Goal: Task Accomplishment & Management: Use online tool/utility

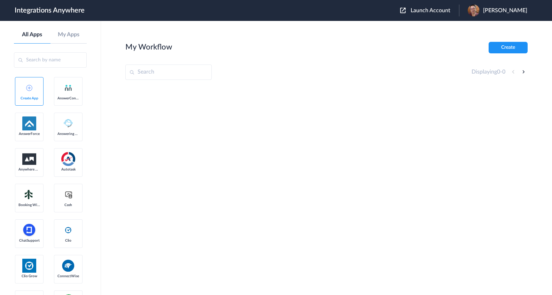
click at [437, 9] on span "Launch Account" at bounding box center [430, 11] width 40 height 6
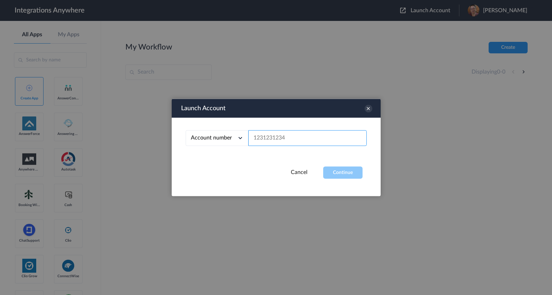
click at [272, 143] on input "text" at bounding box center [307, 138] width 118 height 16
paste input "9103757811"
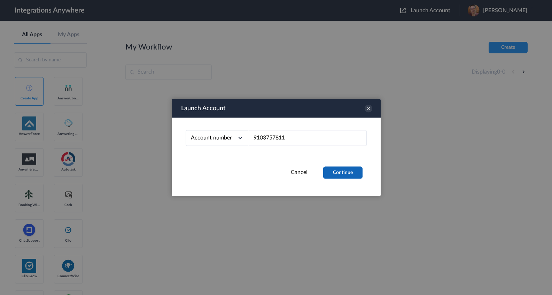
click at [329, 170] on button "Continue" at bounding box center [342, 172] width 39 height 12
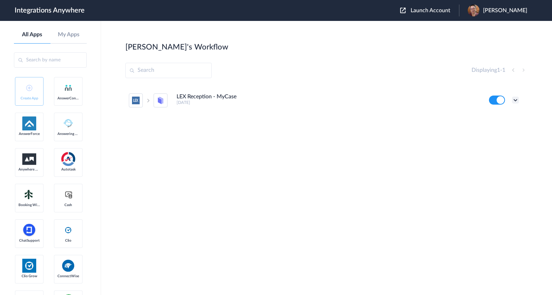
click at [516, 96] on icon at bounding box center [515, 99] width 7 height 7
click at [508, 112] on li "Edit" at bounding box center [496, 116] width 45 height 13
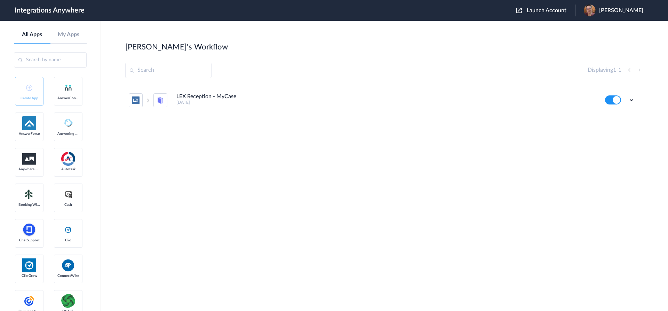
click at [443, 133] on div "LEX Reception - MyCase [DATE] Edit Task history Delete" at bounding box center [384, 137] width 519 height 104
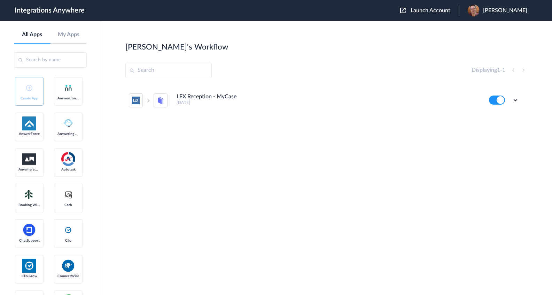
click at [443, 169] on div "LEX Reception - MyCase [DATE] Edit Task history Delete" at bounding box center [326, 137] width 402 height 104
click at [498, 99] on button at bounding box center [497, 99] width 16 height 9
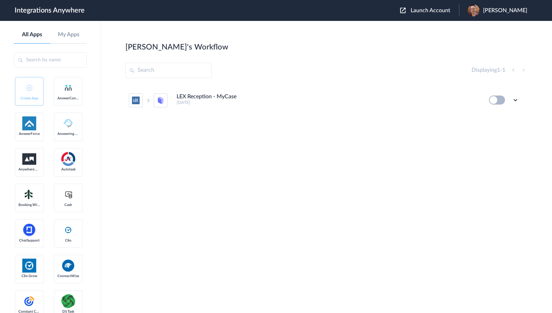
click at [497, 103] on button at bounding box center [497, 99] width 16 height 9
drag, startPoint x: 433, startPoint y: 10, endPoint x: 421, endPoint y: 47, distance: 38.5
click at [433, 10] on span "Launch Account" at bounding box center [430, 11] width 40 height 6
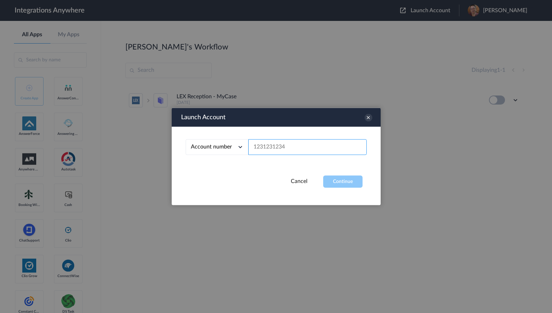
click at [292, 148] on input "text" at bounding box center [307, 147] width 118 height 16
paste input "9103757811"
click at [322, 176] on div "Cancel Continue" at bounding box center [276, 181] width 209 height 12
click at [331, 185] on button "Continue" at bounding box center [342, 181] width 39 height 12
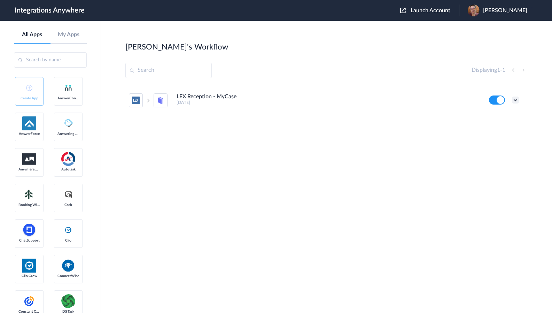
click at [514, 101] on icon at bounding box center [515, 99] width 7 height 7
click at [509, 123] on li "Task history" at bounding box center [496, 129] width 45 height 13
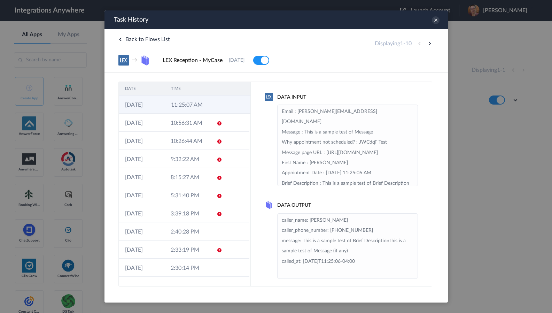
click at [192, 113] on td "11:25:07 AM" at bounding box center [187, 104] width 46 height 18
click at [193, 107] on td "11:25:07 AM" at bounding box center [187, 104] width 46 height 18
click at [432, 21] on icon at bounding box center [435, 20] width 8 height 8
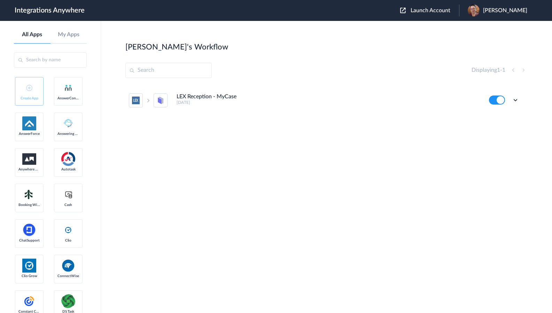
click at [511, 101] on div "Edit Task history Delete" at bounding box center [504, 99] width 30 height 9
click at [514, 97] on icon at bounding box center [515, 99] width 7 height 7
click at [500, 125] on li "Task history" at bounding box center [496, 129] width 45 height 13
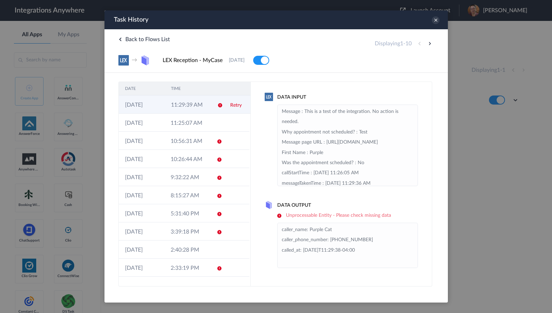
click at [190, 103] on td "11:29:39 AM" at bounding box center [187, 104] width 46 height 18
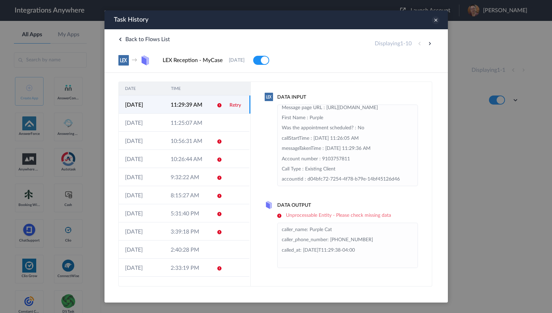
scroll to position [46, 0]
click at [433, 20] on icon at bounding box center [435, 20] width 8 height 8
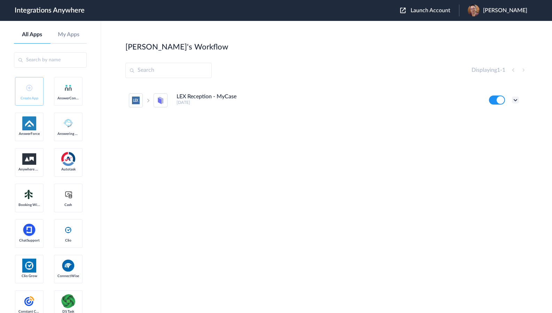
click at [514, 100] on icon at bounding box center [515, 99] width 7 height 7
click at [494, 112] on li "Edit" at bounding box center [496, 116] width 45 height 13
click at [450, 10] on span "Launch Account" at bounding box center [430, 11] width 40 height 6
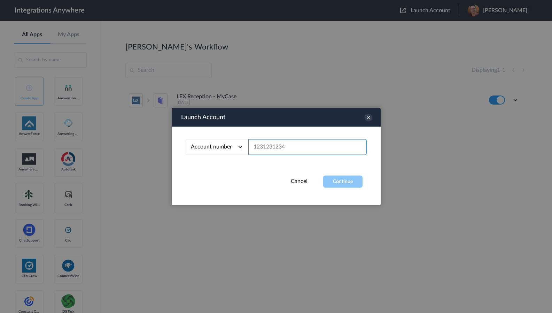
click at [285, 143] on input "text" at bounding box center [307, 147] width 118 height 16
paste input "9103757811"
type input "9103757811"
click at [337, 182] on button "Continue" at bounding box center [342, 181] width 39 height 12
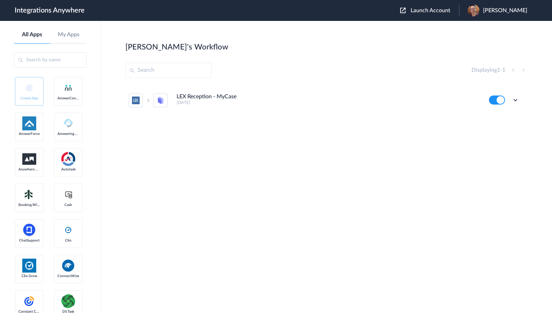
click at [515, 95] on div "Edit Task history Delete" at bounding box center [504, 99] width 30 height 9
click at [515, 103] on icon at bounding box center [515, 99] width 7 height 7
click at [506, 126] on link "Task history" at bounding box center [495, 128] width 33 height 5
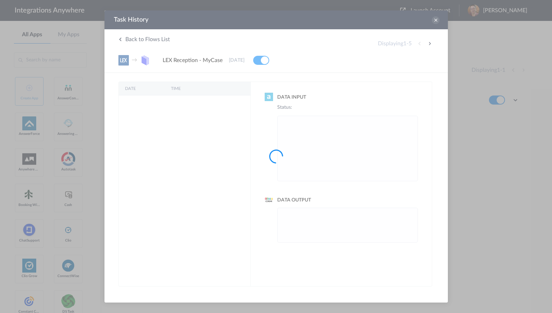
scroll to position [0, 0]
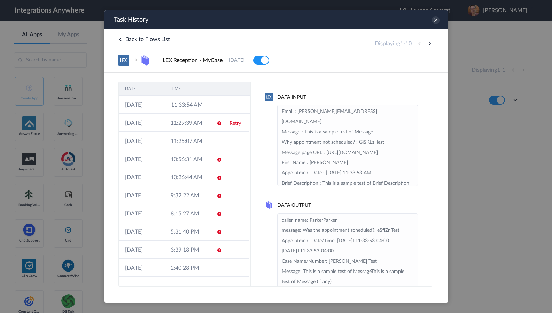
click at [231, 122] on link "Retry" at bounding box center [234, 123] width 11 height 5
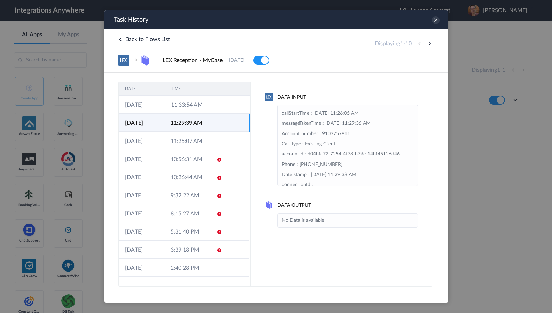
scroll to position [69, 0]
click at [66, 155] on div at bounding box center [276, 156] width 552 height 313
drag, startPoint x: 65, startPoint y: 244, endPoint x: 70, endPoint y: 239, distance: 7.1
click at [65, 244] on div at bounding box center [276, 156] width 552 height 313
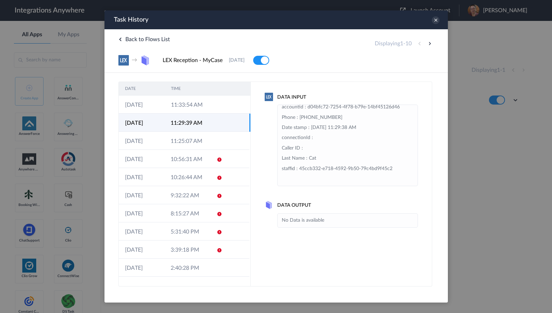
scroll to position [148, 0]
click at [434, 19] on icon at bounding box center [435, 20] width 8 height 8
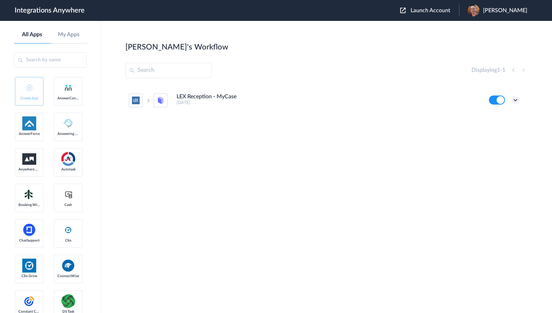
click at [515, 99] on icon at bounding box center [515, 99] width 7 height 7
click at [506, 113] on li "Edit" at bounding box center [496, 116] width 45 height 13
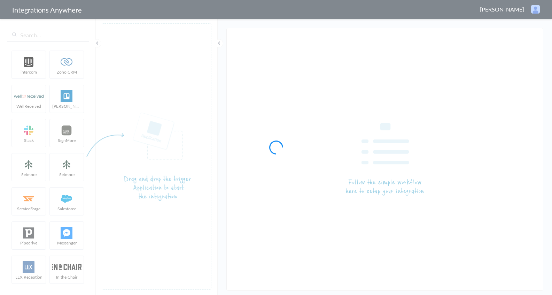
type input "LEX Reception - MyCase"
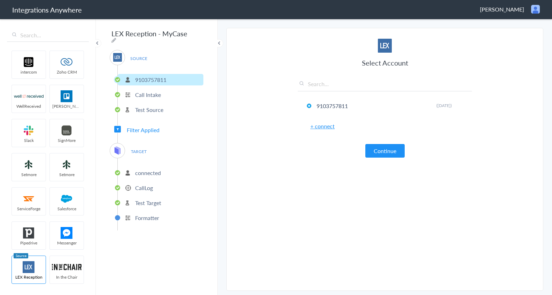
click at [128, 155] on div "TARGET connected CallLog Test Target Formatter" at bounding box center [157, 186] width 94 height 87
drag, startPoint x: 142, startPoint y: 150, endPoint x: 174, endPoint y: 152, distance: 32.4
click at [142, 150] on span "TARGET" at bounding box center [138, 151] width 26 height 9
click at [147, 126] on span "Filter Applied" at bounding box center [143, 130] width 33 height 8
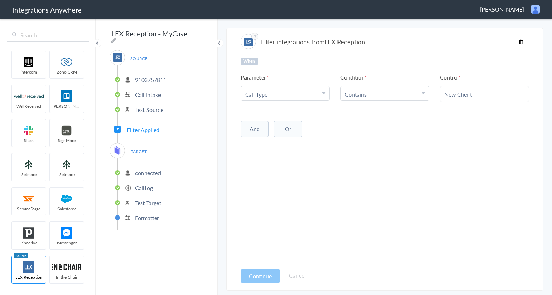
click at [295, 165] on div "When Parameter Choose Parameter Call Type First Name Last Name Email Phone Case…" at bounding box center [385, 160] width 288 height 206
click at [462, 97] on input "New Client" at bounding box center [485, 94] width 80 height 8
click at [415, 176] on div "When Parameter Choose Parameter Call Type First Name Last Name Email Phone Case…" at bounding box center [385, 160] width 289 height 206
click at [323, 191] on div "When Parameter Choose Parameter Call Type First Name Last Name Email Phone Case…" at bounding box center [385, 160] width 289 height 206
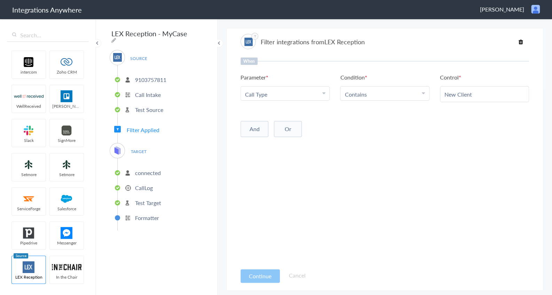
click at [308, 194] on div "When Parameter Choose Parameter Call Type First Name Last Name Email Phone Case…" at bounding box center [385, 160] width 289 height 206
click at [257, 201] on div "When Parameter Choose Parameter Call Type First Name Last Name Email Phone Case…" at bounding box center [385, 160] width 289 height 206
click at [263, 199] on div "When Parameter Choose Parameter Call Type First Name Last Name Email Phone Case…" at bounding box center [385, 160] width 289 height 206
click at [299, 217] on div "When Parameter Choose Parameter Call Type First Name Last Name Email Phone Case…" at bounding box center [385, 160] width 289 height 206
drag, startPoint x: 133, startPoint y: 185, endPoint x: 154, endPoint y: 186, distance: 20.9
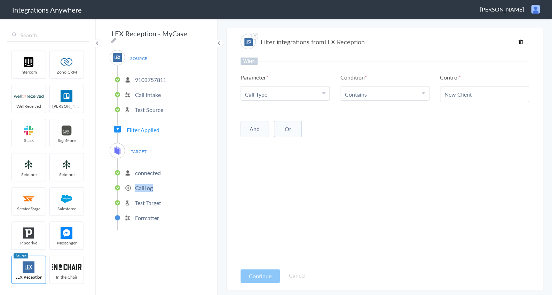
click at [154, 186] on li "CallLog" at bounding box center [161, 187] width 86 height 11
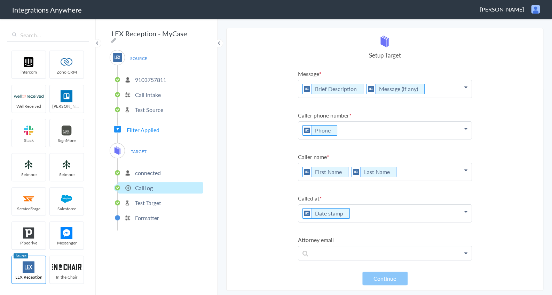
click at [280, 197] on section "Select Account 9103757811 Rename Delete (8 months ago) + connect Continue Setup…" at bounding box center [384, 159] width 317 height 263
click at [147, 131] on div "SOURCE 9103757811 Call Intake Test Source Filter Applied TARGET connected CallL…" at bounding box center [157, 140] width 94 height 180
click at [154, 127] on span "Filter Applied" at bounding box center [143, 130] width 33 height 8
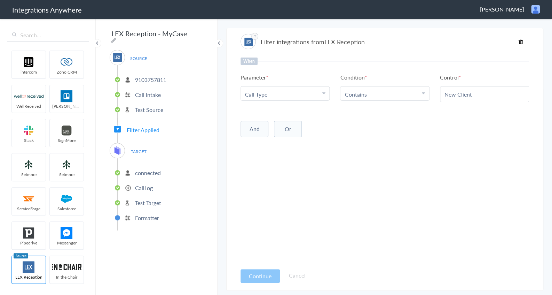
click at [468, 158] on div "When Parameter Choose Parameter Call Type First Name Last Name Email Phone Case…" at bounding box center [385, 160] width 289 height 206
click at [426, 199] on div "When Parameter Choose Parameter Call Type First Name Last Name Email Phone Case…" at bounding box center [385, 160] width 289 height 206
click at [383, 150] on div "When Parameter Choose Parameter Call Type First Name Last Name Email Phone Case…" at bounding box center [385, 160] width 289 height 206
click at [363, 165] on div "When Parameter Choose Parameter Call Type First Name Last Name Email Phone Case…" at bounding box center [385, 160] width 289 height 206
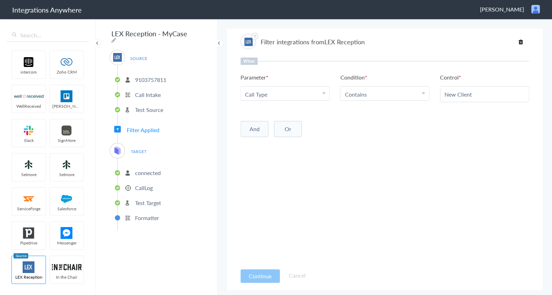
click at [335, 164] on div "When Parameter Choose Parameter Call Type First Name Last Name Email Phone Case…" at bounding box center [385, 160] width 289 height 206
click at [331, 166] on div "When Parameter Choose Parameter Call Type First Name Last Name Email Phone Case…" at bounding box center [385, 160] width 289 height 206
click at [328, 208] on div "When Parameter Choose Parameter Call Type First Name Last Name Email Phone Case…" at bounding box center [385, 160] width 289 height 206
drag, startPoint x: 135, startPoint y: 183, endPoint x: 158, endPoint y: 185, distance: 22.4
click at [158, 185] on li "CallLog" at bounding box center [161, 187] width 86 height 11
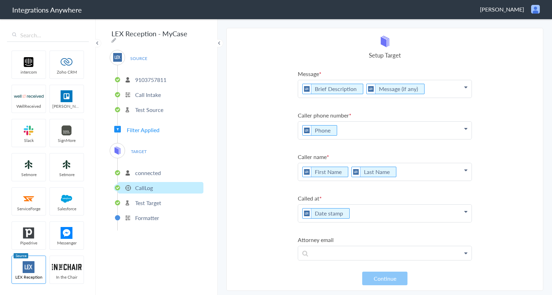
click at [239, 240] on section "Select Account 9103757811 Rename Delete (8 months ago) + connect Continue Setup…" at bounding box center [384, 159] width 317 height 263
click at [266, 122] on section "Select Account 9103757811 Rename Delete (8 months ago) + connect Continue Setup…" at bounding box center [384, 159] width 317 height 263
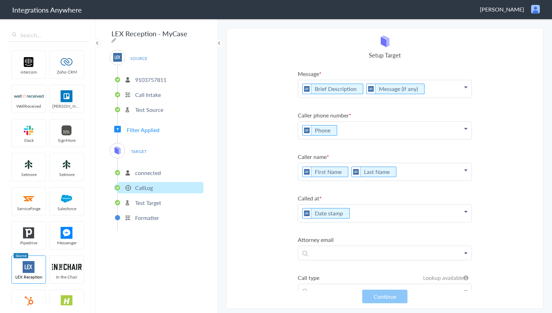
click at [519, 285] on section "Select Account 9103757811 Rename Delete (8 months ago) + connect Continue Setup…" at bounding box center [384, 168] width 317 height 281
click at [60, 286] on ul "intercom Zoho CRM WellReceived Trello Slack SignMore Setmore Setmore ServiceFor…" at bounding box center [47, 176] width 81 height 257
click at [281, 255] on section "Select Account 9103757811 Rename Delete (8 months ago) + connect Continue Setup…" at bounding box center [384, 168] width 317 height 281
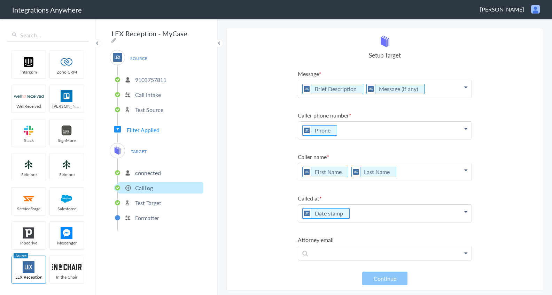
click at [62, 234] on ul "intercom Zoho CRM WellReceived Trello Slack SignMore Setmore Setmore ServiceFor…" at bounding box center [47, 167] width 81 height 239
click at [133, 147] on span "TARGET" at bounding box center [138, 151] width 26 height 9
click at [132, 147] on span "TARGET" at bounding box center [138, 151] width 26 height 9
click at [140, 149] on span "TARGET" at bounding box center [138, 151] width 26 height 9
click at [144, 127] on span "Filter Applied" at bounding box center [143, 130] width 33 height 8
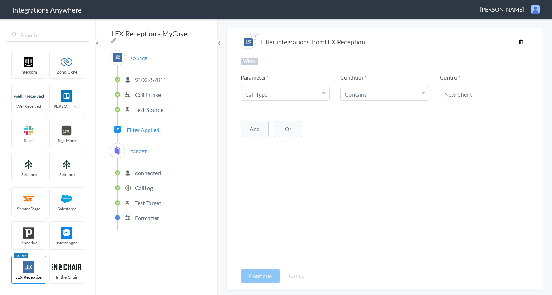
click at [369, 99] on link "Choose Condition Contains" at bounding box center [385, 93] width 88 height 14
click at [369, 144] on link "Does Not Contains" at bounding box center [385, 143] width 88 height 15
drag, startPoint x: 441, startPoint y: 159, endPoint x: 434, endPoint y: 152, distance: 10.1
click at [441, 159] on div "When Parameter Choose Parameter Call Type First Name Last Name Email Phone Case…" at bounding box center [385, 160] width 288 height 206
click at [467, 100] on div at bounding box center [484, 94] width 89 height 16
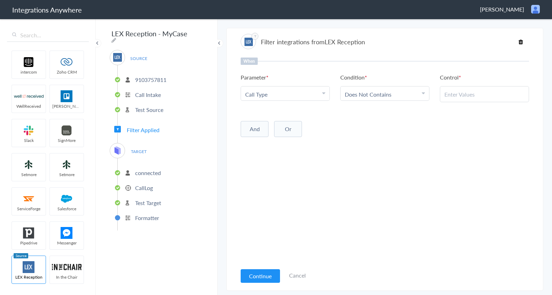
click at [466, 97] on input "text" at bounding box center [484, 94] width 80 height 8
paste input "New Client"
type input "New Client"
click at [462, 178] on div "When Parameter Choose Parameter Call Type First Name Last Name Email Phone Case…" at bounding box center [385, 160] width 288 height 206
click at [345, 132] on div "And Or Add Filter" at bounding box center [385, 127] width 288 height 17
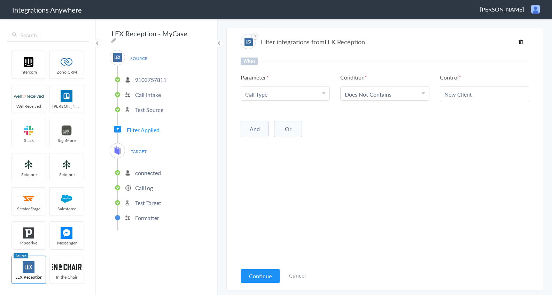
click at [274, 232] on div "When Parameter Choose Parameter Call Type First Name Last Name Email Phone Case…" at bounding box center [385, 160] width 288 height 206
click at [255, 280] on button "Continue" at bounding box center [260, 276] width 39 height 14
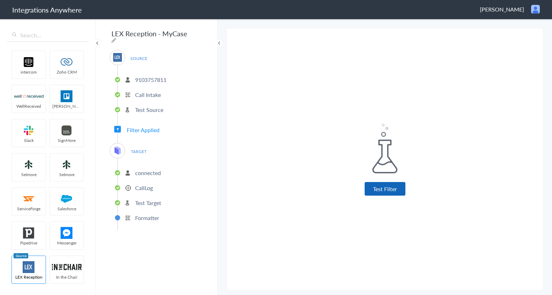
click at [381, 188] on button "Test Filter" at bounding box center [385, 189] width 41 height 14
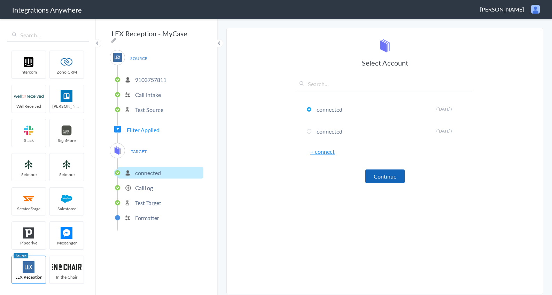
click at [387, 178] on button "Continue" at bounding box center [384, 176] width 39 height 14
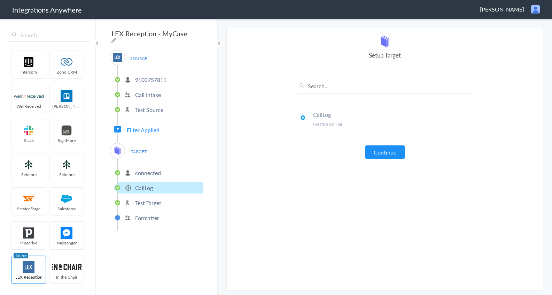
click at [380, 151] on button "Continue" at bounding box center [384, 152] width 39 height 14
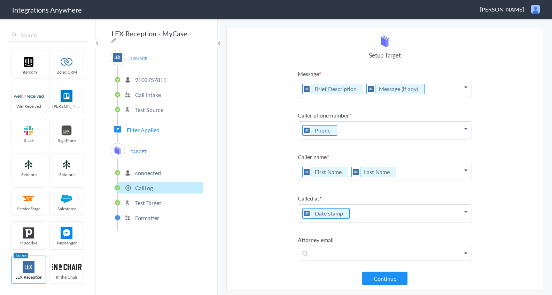
click at [504, 154] on section "Select Account 9103757811 Rename Delete (8 months ago) + connect Continue Setup…" at bounding box center [384, 159] width 317 height 263
click at [390, 280] on button "Continue" at bounding box center [384, 278] width 45 height 14
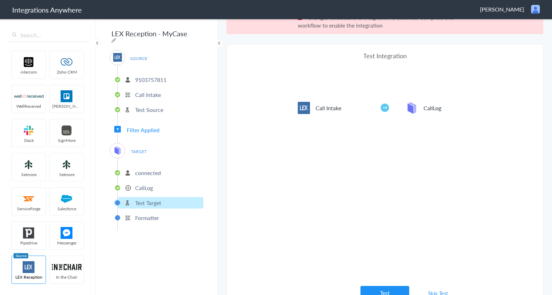
scroll to position [26, 0]
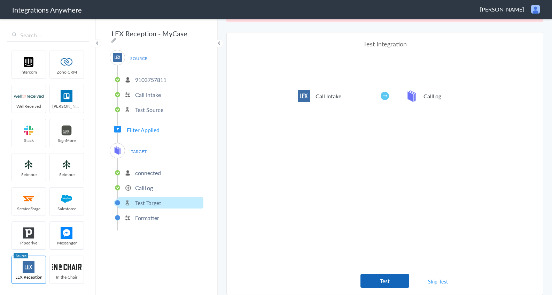
click at [383, 277] on button "Test" at bounding box center [384, 281] width 49 height 14
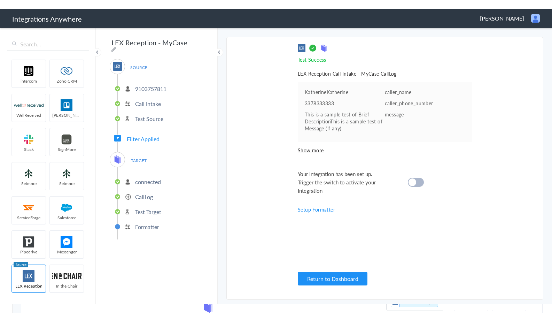
scroll to position [0, 0]
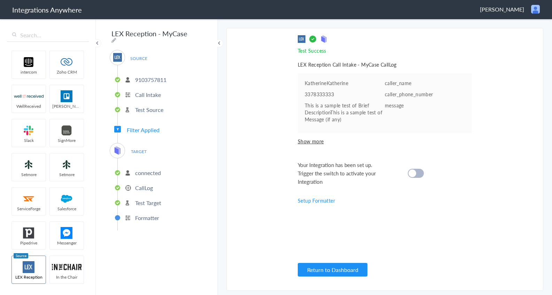
click at [62, 246] on ul "intercom Zoho CRM WellReceived Trello Slack SignMore Setmore Setmore ServiceFor…" at bounding box center [47, 167] width 81 height 239
click at [416, 171] on div at bounding box center [416, 173] width 16 height 9
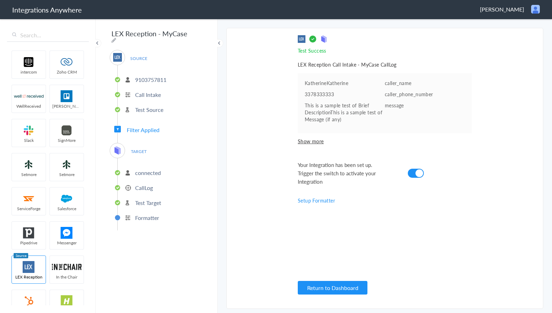
click at [76, 246] on ul "intercom Zoho CRM WellReceived Trello Slack SignMore Setmore Setmore ServiceFor…" at bounding box center [47, 176] width 81 height 257
click at [146, 132] on div "SOURCE 9103757811 Call Intake Test Source Filter Applied TARGET connected CallL…" at bounding box center [157, 140] width 94 height 180
click at [144, 128] on span "Filter Applied" at bounding box center [143, 130] width 33 height 8
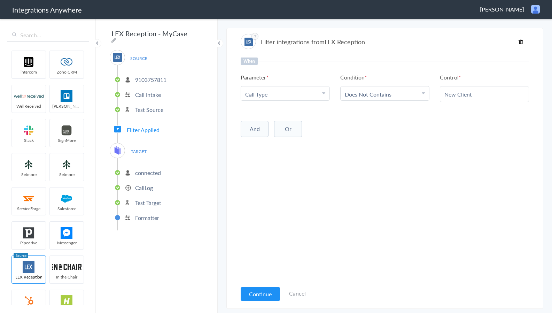
click at [52, 170] on ul "intercom Zoho CRM WellReceived Trello Slack SignMore Setmore Setmore ServiceFor…" at bounding box center [47, 176] width 81 height 257
click at [291, 186] on div "When Parameter Choose Parameter Call Type First Name Last Name Email Phone Case…" at bounding box center [385, 169] width 288 height 224
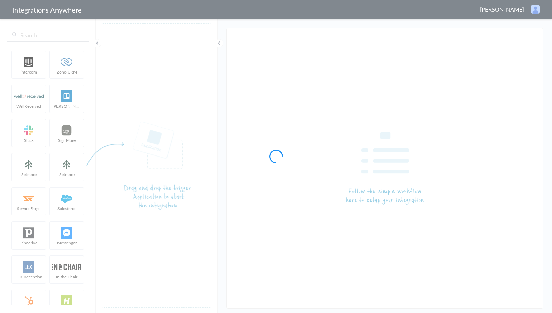
type input "LEX Reception - MyCase"
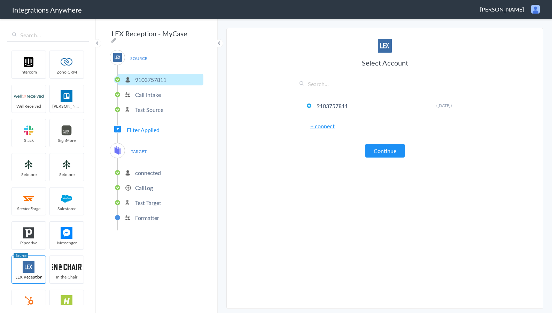
drag, startPoint x: 149, startPoint y: 187, endPoint x: 150, endPoint y: 182, distance: 4.9
click at [149, 186] on p "CallLog" at bounding box center [144, 187] width 18 height 8
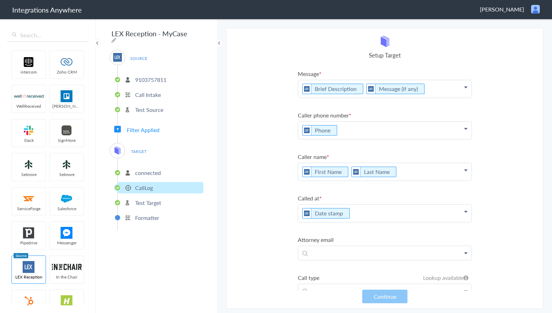
click at [0, 0] on icon at bounding box center [0, 0] width 0 height 0
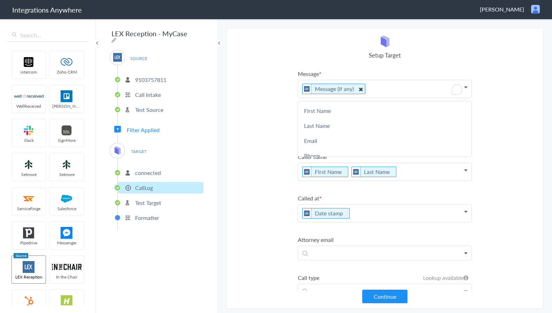
click at [357, 89] on icon "To enrich screen reader interactions, please activate Accessibility in Grammarl…" at bounding box center [361, 89] width 8 height 9
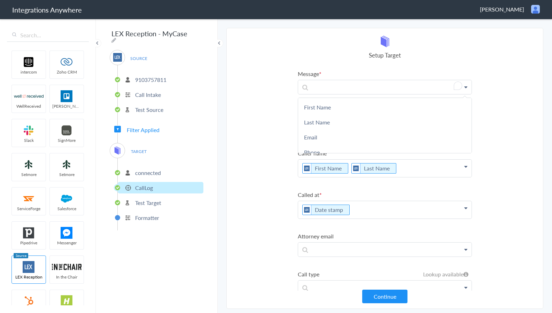
click at [361, 194] on label "Called at" at bounding box center [385, 194] width 174 height 8
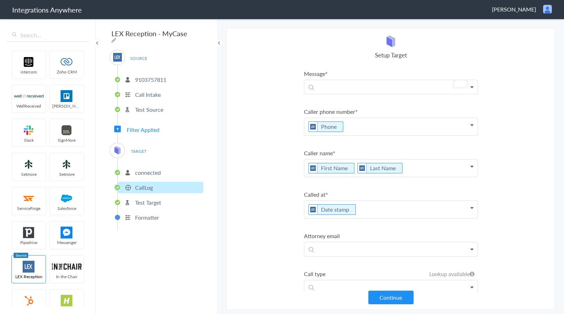
click at [369, 92] on link at bounding box center [390, 87] width 173 height 14
click at [366, 84] on p "To enrich screen reader interactions, please activate Accessibility in Grammarl…" at bounding box center [390, 87] width 173 height 14
paste p "To enrich screen reader interactions, please activate Accessibility in Grammarl…"
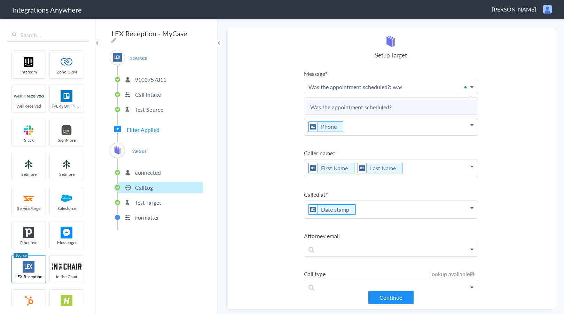
click at [379, 103] on link "Was the appointment scheduled?" at bounding box center [390, 107] width 173 height 15
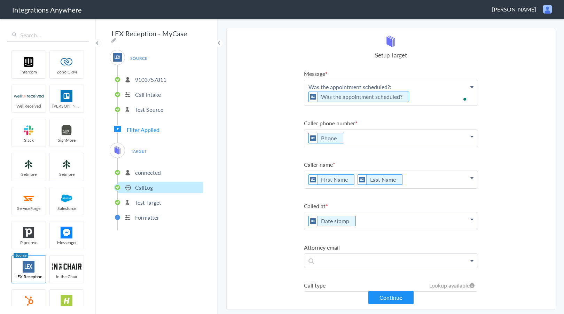
click at [437, 95] on p "Was the appointment scheduled?: Was the appointment scheduled?" at bounding box center [390, 92] width 173 height 25
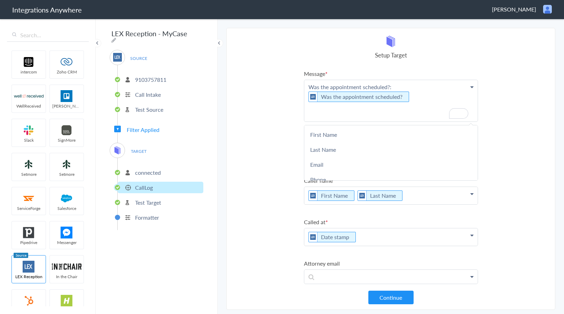
click at [347, 107] on p "Was the appointment scheduled?: Was the appointment scheduled?" at bounding box center [390, 100] width 173 height 41
click at [363, 113] on p "Was the appointment scheduled?: Was the appointment scheduled?" at bounding box center [390, 100] width 173 height 41
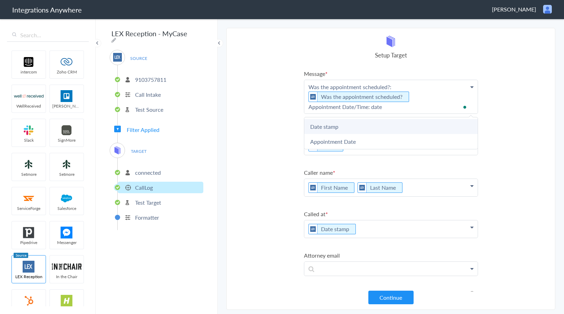
click at [353, 124] on link "Date stamp" at bounding box center [390, 126] width 173 height 15
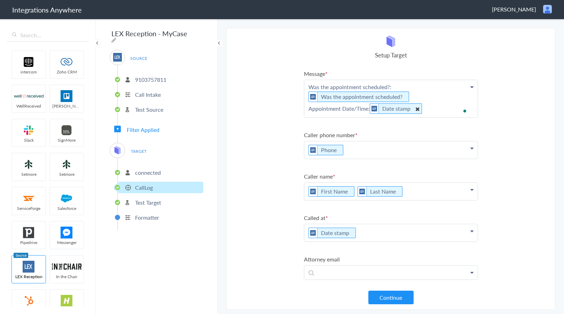
click at [414, 109] on li "Date stamp" at bounding box center [396, 108] width 52 height 10
click at [420, 108] on icon "To enrich screen reader interactions, please activate Accessibility in Grammarl…" at bounding box center [417, 108] width 8 height 9
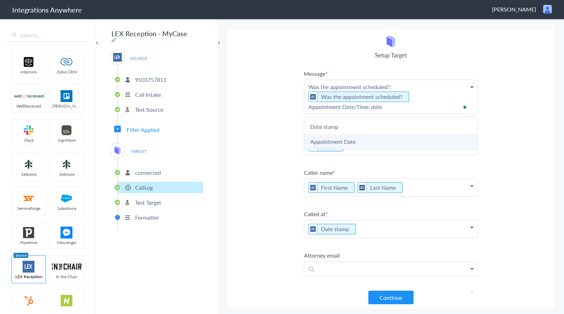
click at [359, 137] on link "Appointment Date" at bounding box center [390, 141] width 173 height 15
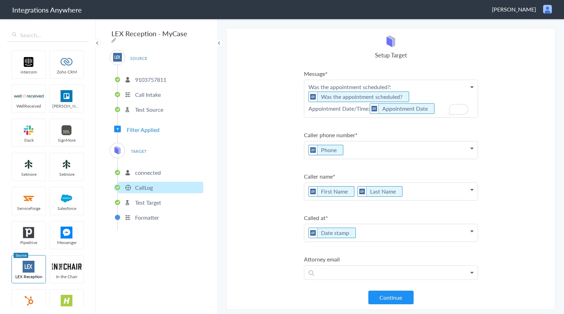
click at [446, 106] on p "Was the appointment scheduled?: Was the appointment scheduled? Appointment Date…" at bounding box center [390, 98] width 173 height 37
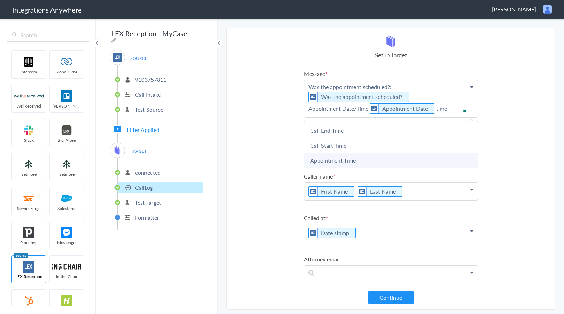
click at [370, 156] on link "Appointment Time" at bounding box center [390, 160] width 173 height 15
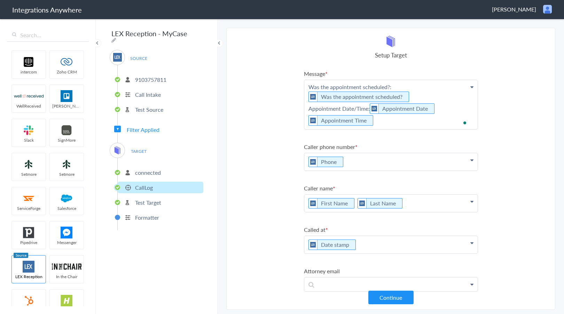
click at [390, 124] on p "Was the appointment scheduled?: Was the appointment scheduled? Appointment Date…" at bounding box center [390, 104] width 173 height 49
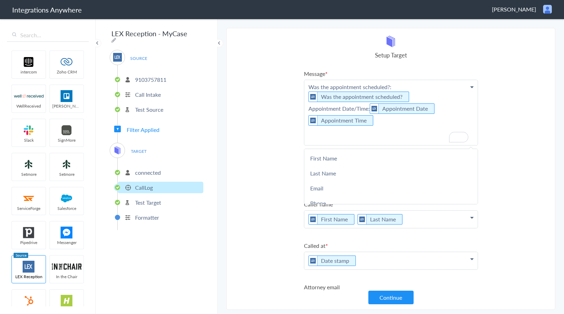
click at [360, 139] on p "Was the appointment scheduled?: Was the appointment scheduled? Appointment Date…" at bounding box center [390, 112] width 173 height 65
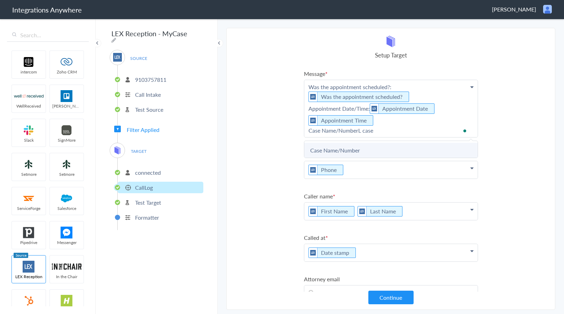
click at [360, 149] on link "Case Name/Number" at bounding box center [390, 150] width 173 height 15
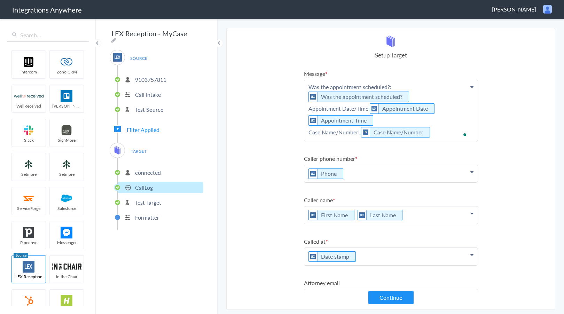
click at [447, 132] on p "Was the appointment scheduled?: Was the appointment scheduled? Appointment Date…" at bounding box center [390, 110] width 173 height 61
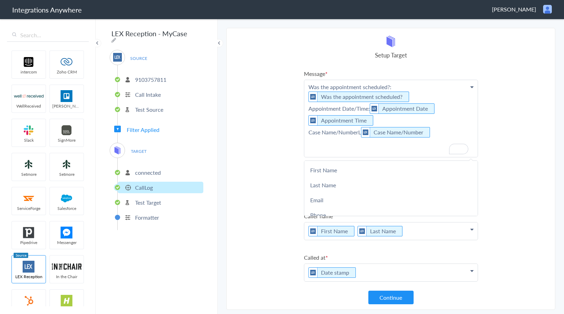
click at [375, 150] on p "Was the appointment scheduled?: Was the appointment scheduled? Appointment Date…" at bounding box center [390, 118] width 173 height 77
click at [345, 146] on p "Was the appointment scheduled?: Was the appointment scheduled? Appointment Date…" at bounding box center [390, 118] width 173 height 77
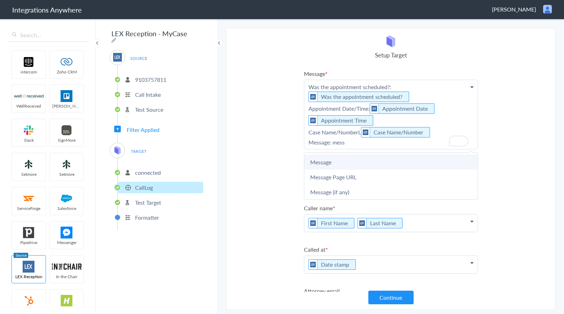
click at [354, 163] on link "Message" at bounding box center [390, 162] width 173 height 15
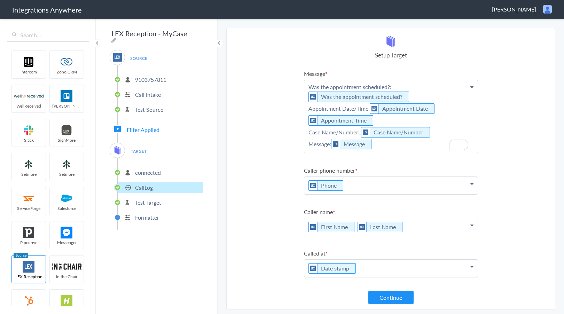
click at [398, 149] on p "Was the appointment scheduled?: Was the appointment scheduled? Appointment Date…" at bounding box center [390, 116] width 173 height 73
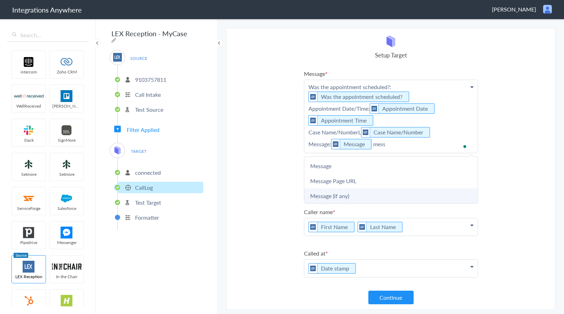
click at [368, 191] on link "Message (if any)" at bounding box center [390, 195] width 173 height 15
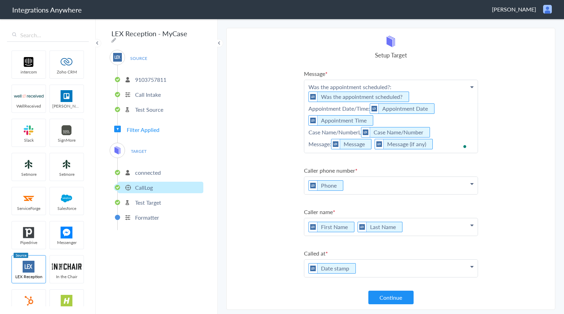
click at [446, 147] on p "Was the appointment scheduled?: Was the appointment scheduled? Appointment Date…" at bounding box center [390, 116] width 173 height 73
drag, startPoint x: 360, startPoint y: 134, endPoint x: 363, endPoint y: 141, distance: 7.0
click at [361, 134] on p "Was the appointment scheduled?: Was the appointment scheduled? Appointment Date…" at bounding box center [390, 116] width 173 height 73
click at [331, 146] on p "Was the appointment scheduled?: Was the appointment scheduled? Appointment Date…" at bounding box center [390, 116] width 173 height 73
click at [371, 110] on p "Was the appointment scheduled?: Was the appointment scheduled? Appointment Date…" at bounding box center [390, 116] width 173 height 73
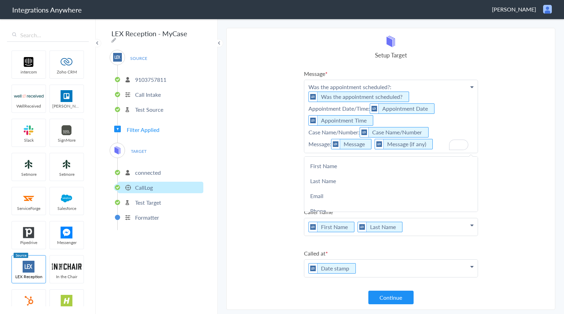
click at [370, 110] on p "Was the appointment scheduled?: Was the appointment scheduled? Appointment Date…" at bounding box center [390, 116] width 173 height 73
click at [414, 85] on p "Was the appointment scheduled?: Was the appointment scheduled? Appointment Date…" at bounding box center [390, 116] width 173 height 73
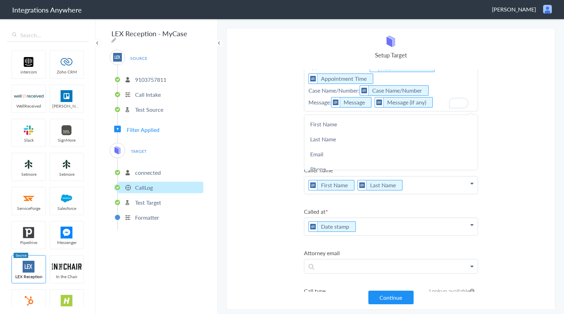
scroll to position [42, 0]
click at [437, 104] on p "Was the appointment scheduled?: Was the appointment scheduled? Appointment Date…" at bounding box center [390, 74] width 173 height 73
click at [251, 188] on section "Select Account 9103757811 Rename Delete (8 months ago) + connect Continue Setup…" at bounding box center [390, 169] width 329 height 282
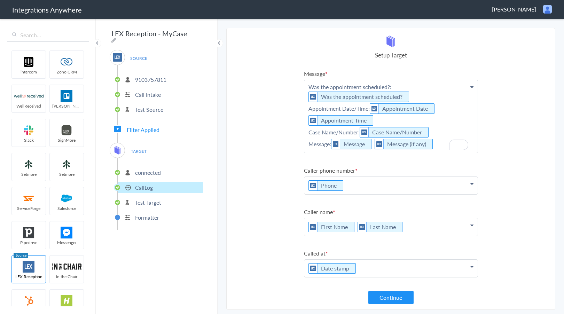
click at [390, 292] on button "Continue" at bounding box center [390, 298] width 45 height 14
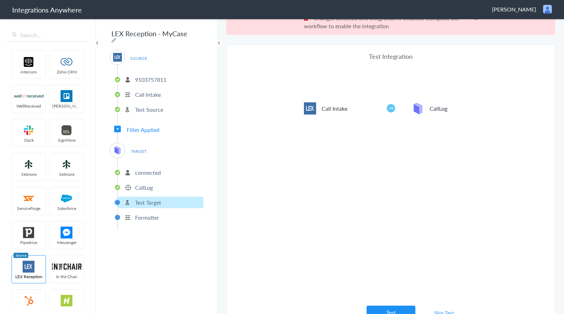
scroll to position [26, 0]
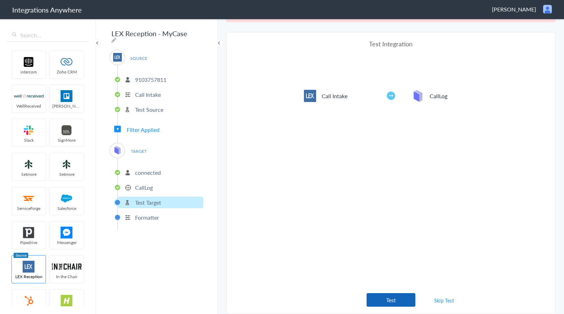
click at [388, 303] on button "Test" at bounding box center [391, 300] width 49 height 14
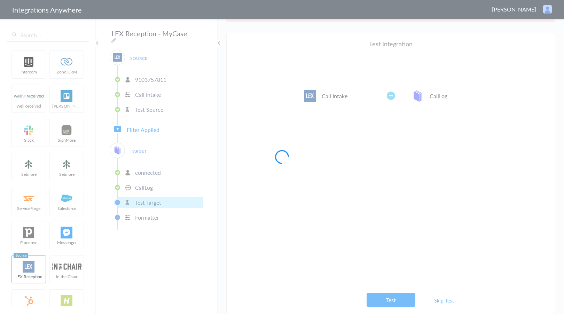
scroll to position [0, 0]
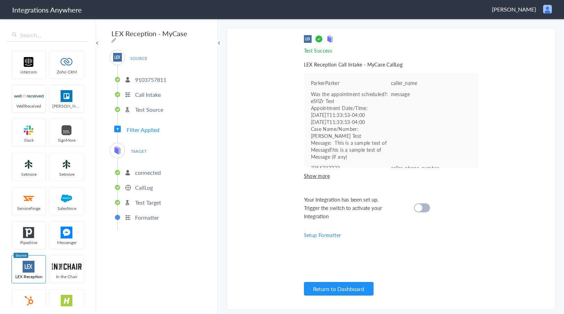
click at [426, 205] on div at bounding box center [422, 207] width 16 height 9
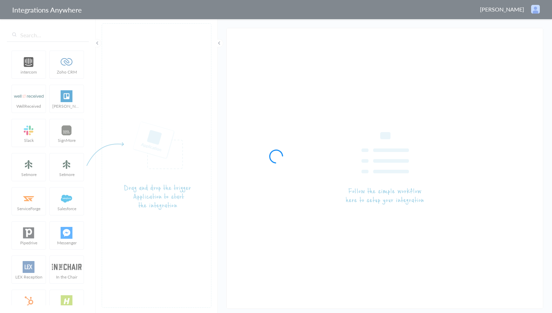
type input "LEX Reception - MyCase"
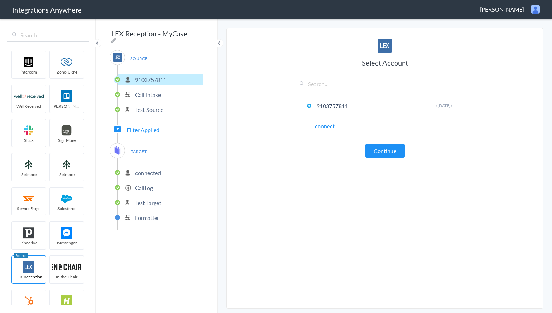
click at [145, 126] on span "Filter Applied" at bounding box center [143, 130] width 33 height 8
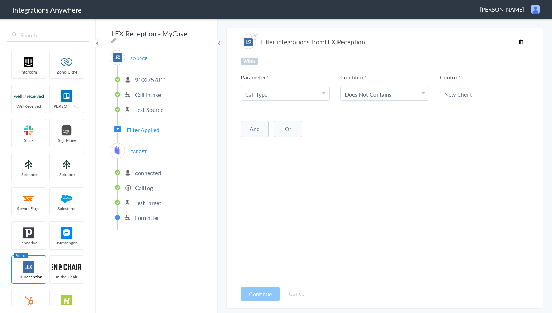
click at [57, 176] on ul "intercom Zoho CRM WellReceived Trello Slack SignMore Setmore Setmore ServiceFor…" at bounding box center [47, 176] width 81 height 257
